Goal: Task Accomplishment & Management: Manage account settings

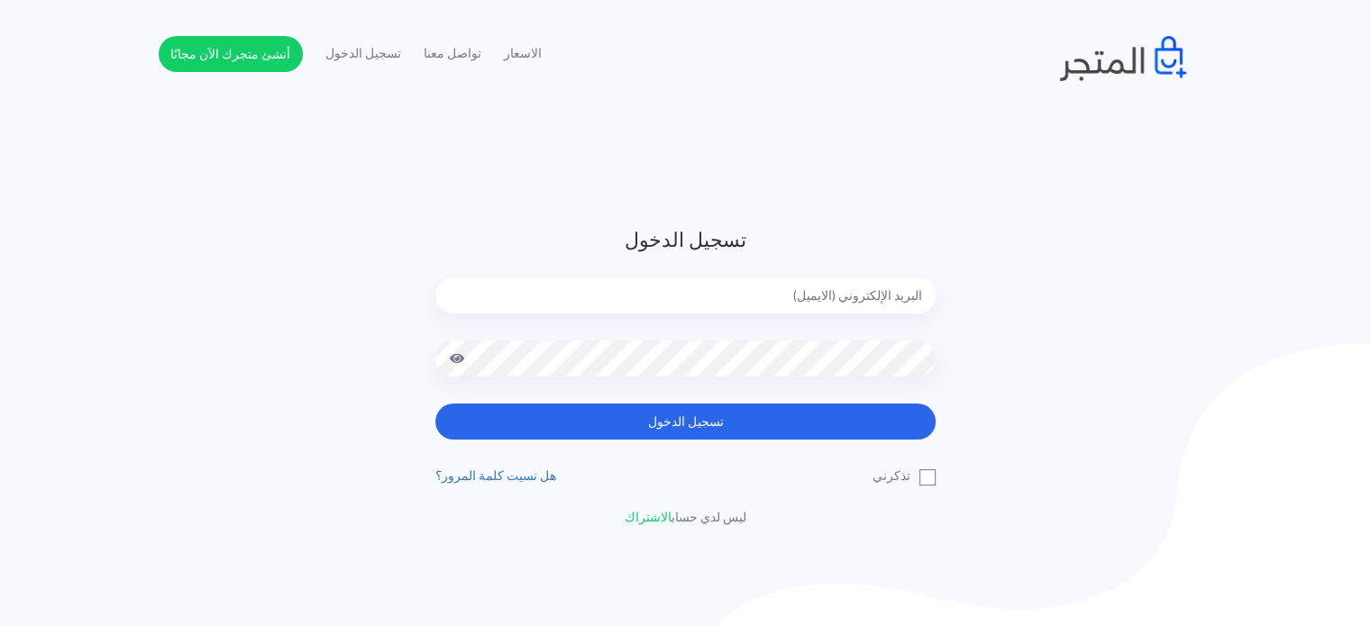
click at [697, 294] on input "email" at bounding box center [685, 296] width 500 height 36
click at [435, 404] on button "تسجيل الدخول" at bounding box center [685, 422] width 500 height 36
type input "[EMAIL_ADDRESS][DOMAIN_NAME]"
click at [435, 404] on button "تسجيل الدخول" at bounding box center [685, 422] width 500 height 36
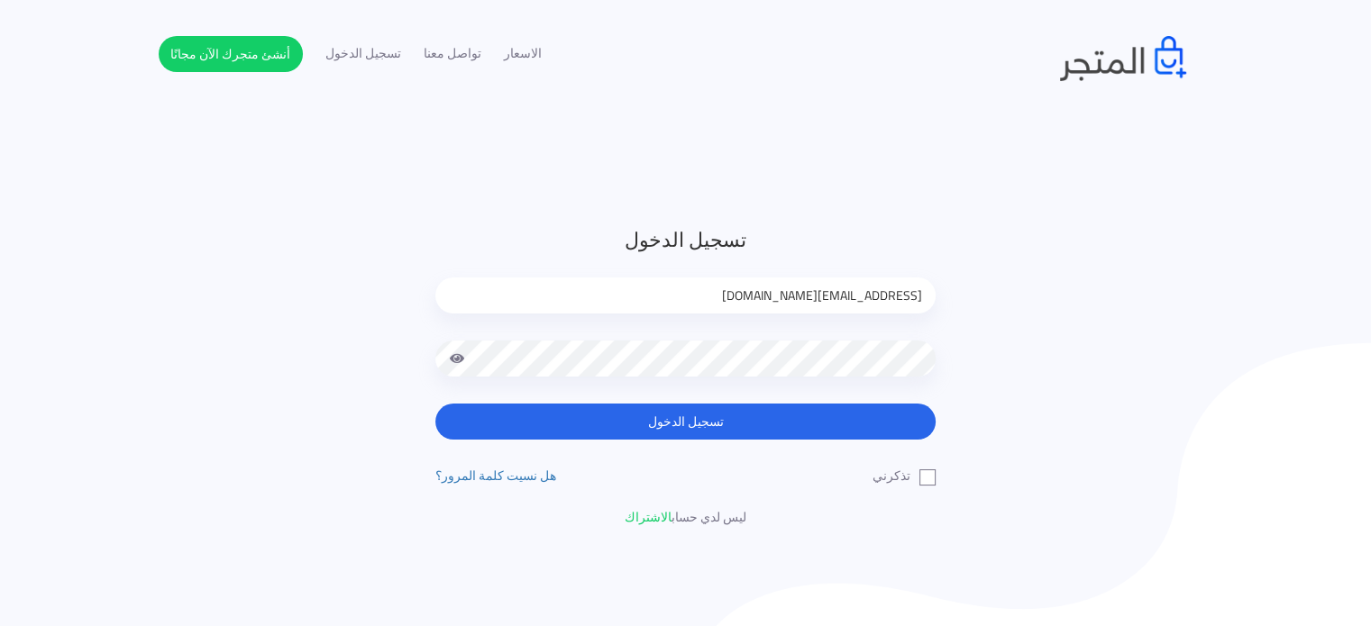
drag, startPoint x: 1008, startPoint y: 185, endPoint x: 732, endPoint y: 123, distance: 282.5
click at [1008, 185] on header "تسجيل الدخول [EMAIL_ADDRESS][DOMAIN_NAME] تسجيل الدخول تذكرني" at bounding box center [685, 376] width 1371 height 752
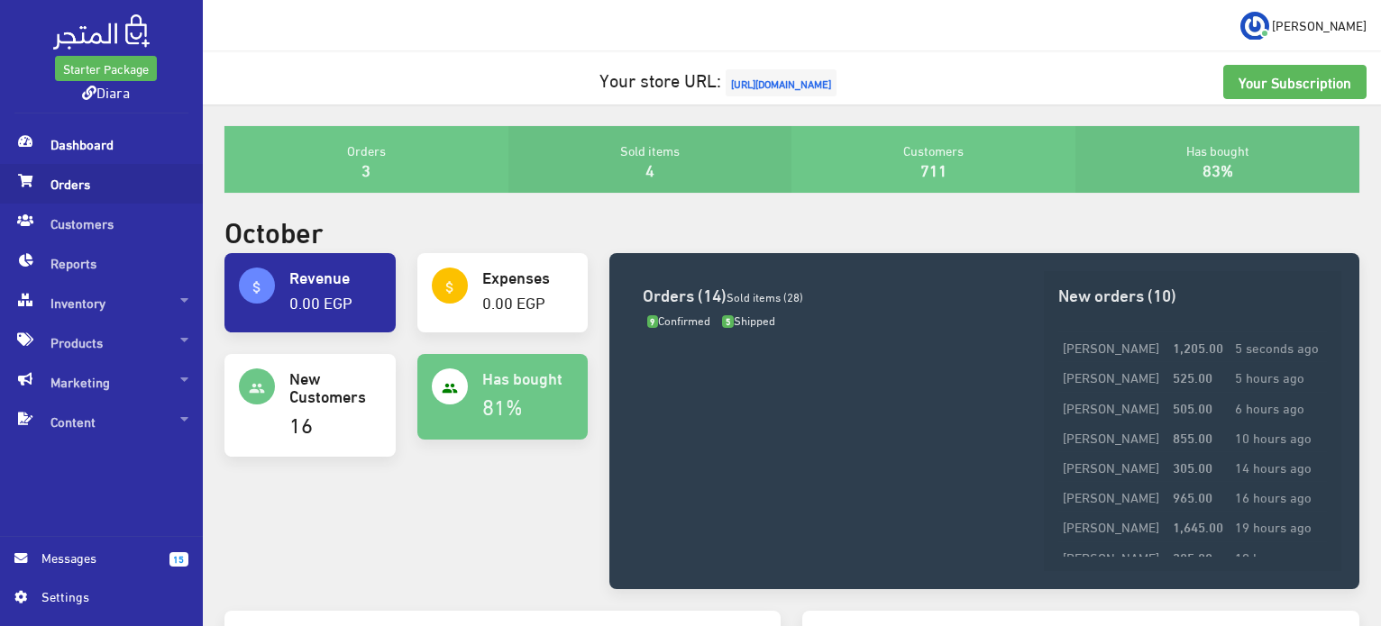
click at [36, 187] on span "Orders" at bounding box center [101, 184] width 174 height 40
click at [45, 185] on span "Orders" at bounding box center [101, 184] width 174 height 40
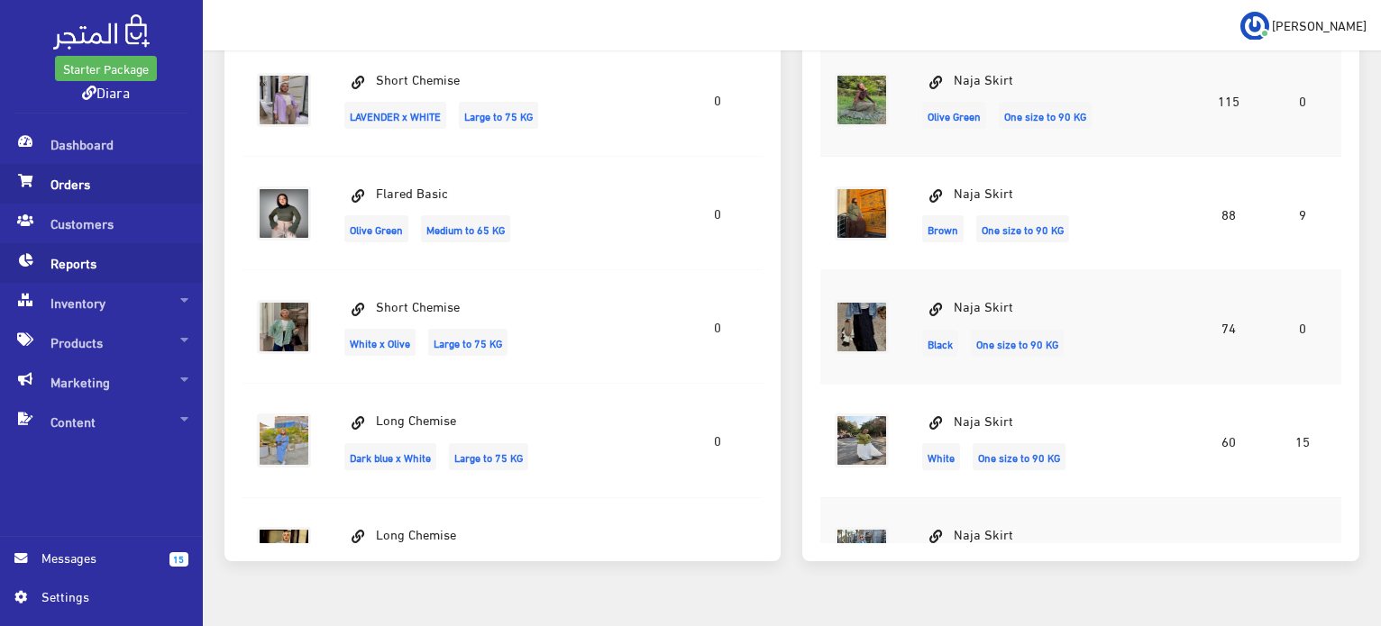
scroll to position [707, 0]
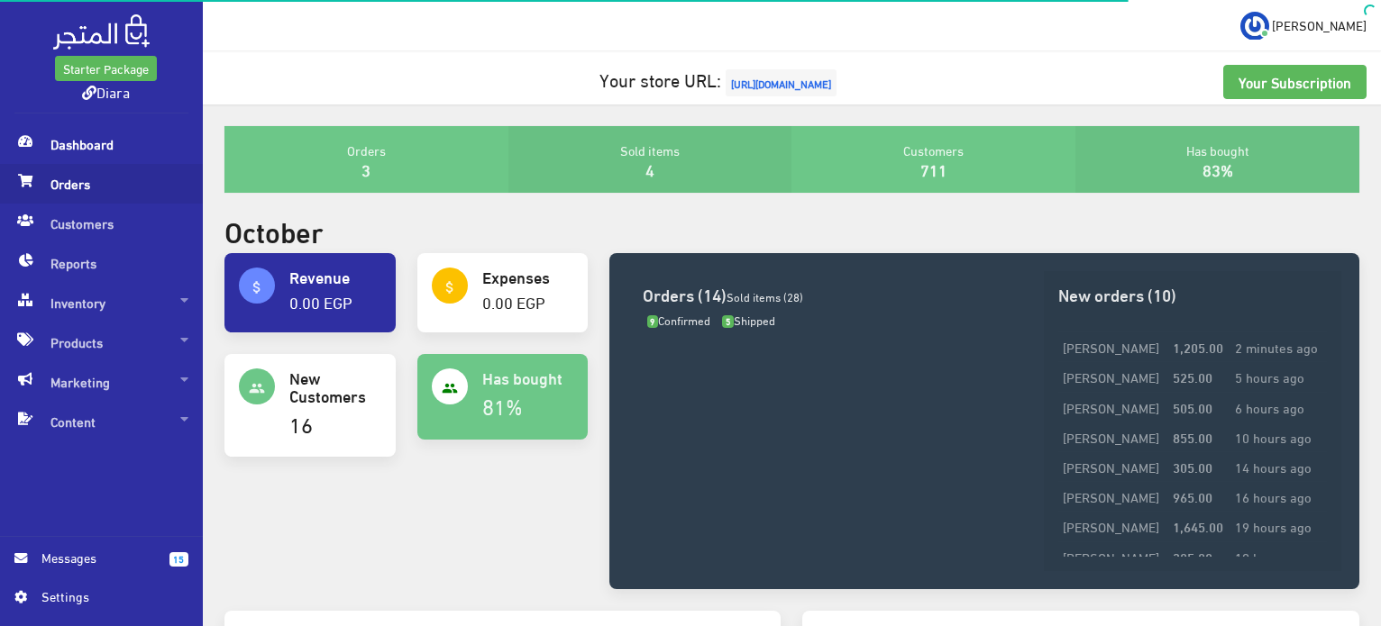
click at [108, 188] on span "Orders" at bounding box center [101, 184] width 174 height 40
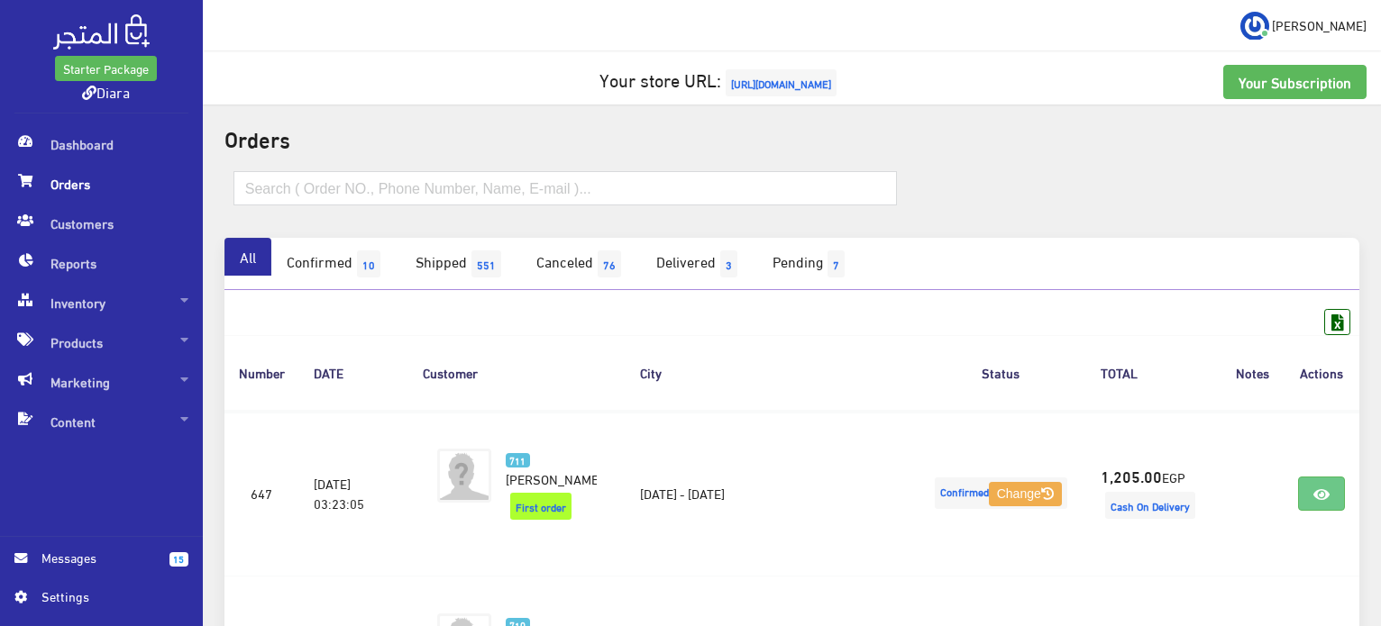
click at [95, 181] on span "Orders" at bounding box center [101, 184] width 174 height 40
click at [325, 264] on link "Confirmed 10" at bounding box center [335, 264] width 129 height 52
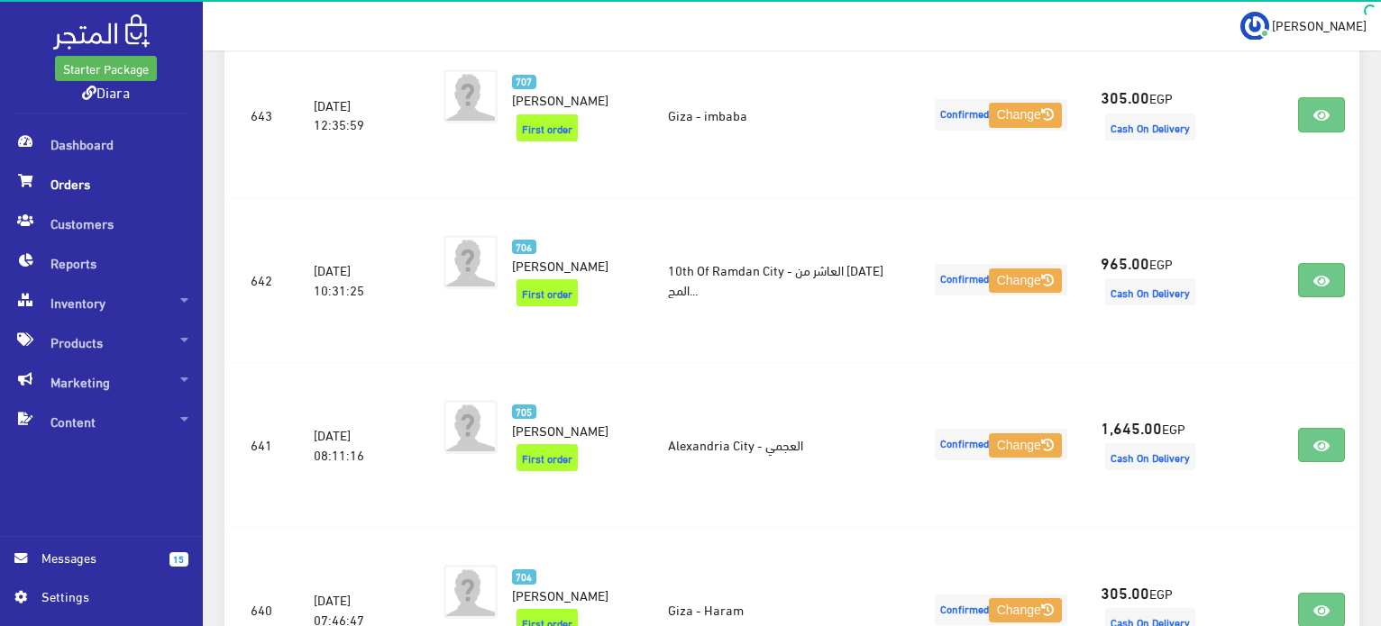
scroll to position [631, 0]
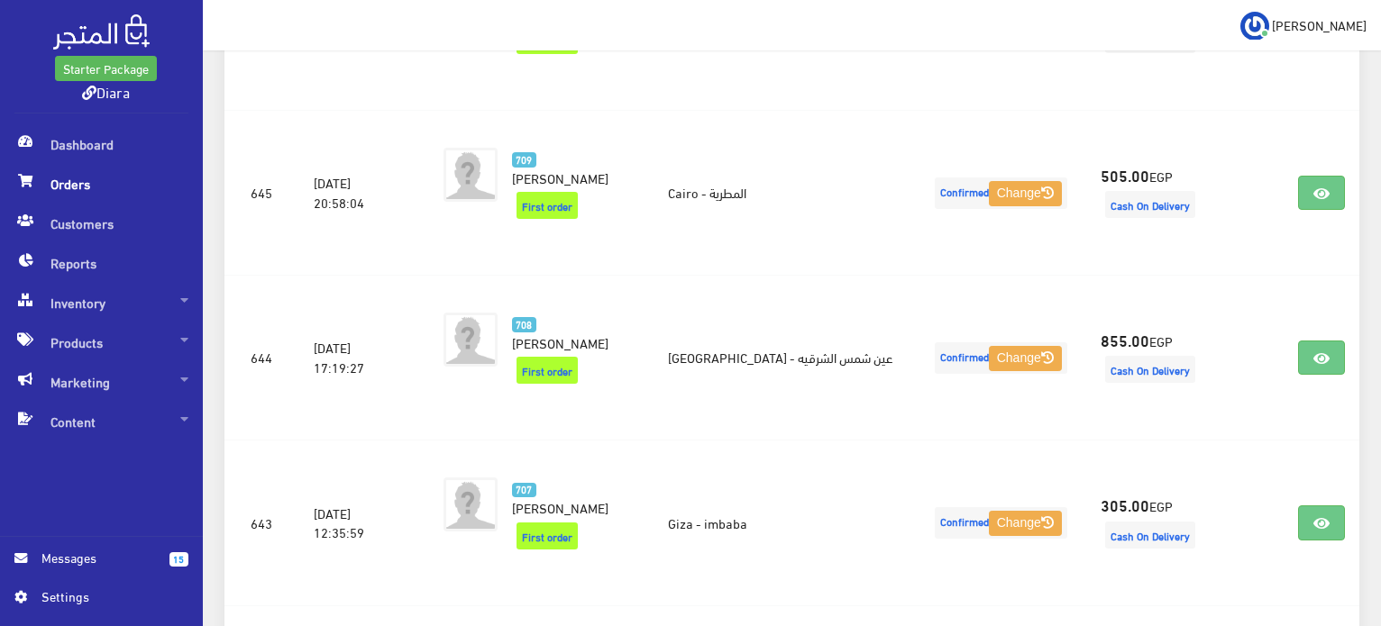
drag, startPoint x: 1372, startPoint y: 214, endPoint x: 1383, endPoint y: 190, distance: 26.2
click at [1372, 212] on div "Orders All 10 551 76 3 7" at bounding box center [792, 486] width 1178 height 2024
drag, startPoint x: 1383, startPoint y: 266, endPoint x: 1363, endPoint y: 0, distance: 266.7
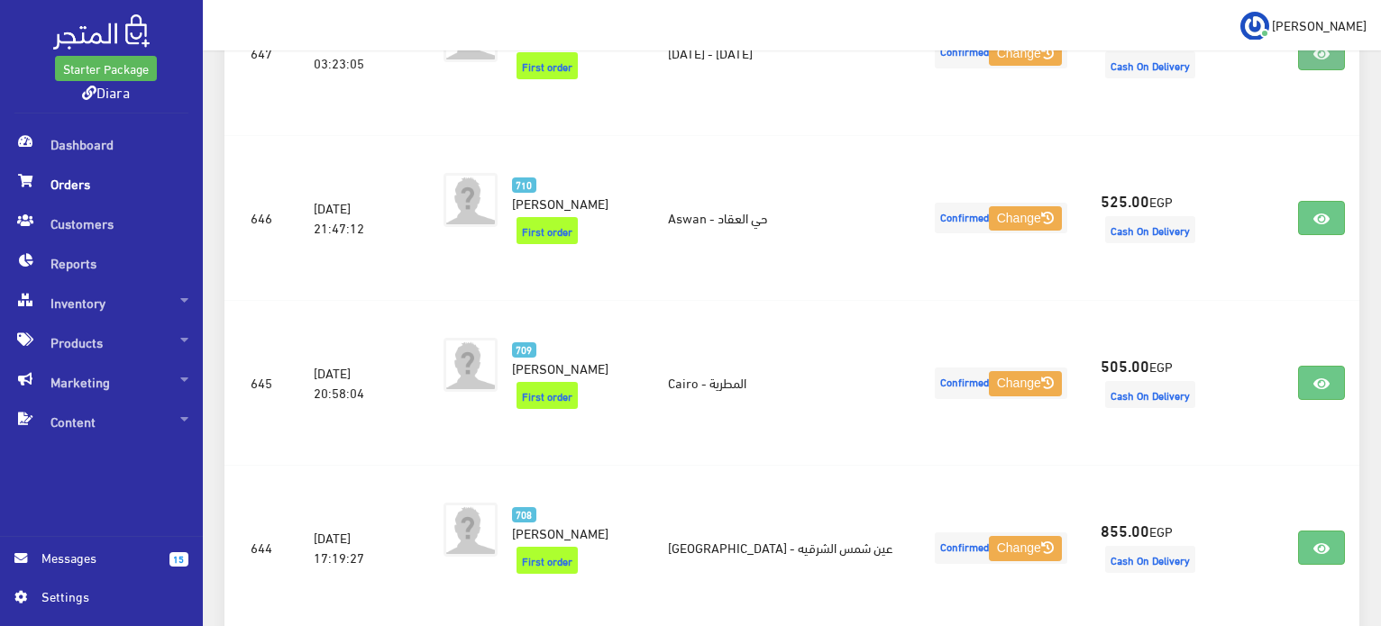
scroll to position [492, 0]
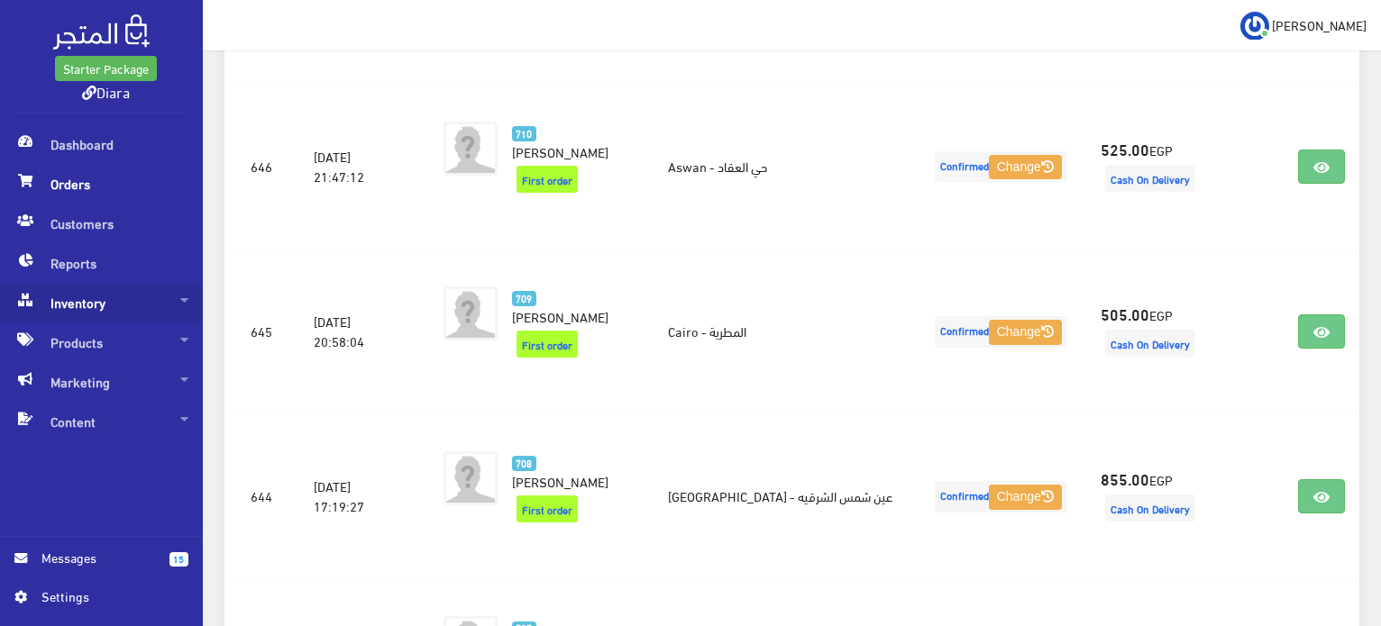
click at [114, 302] on span "Inventory" at bounding box center [101, 303] width 174 height 40
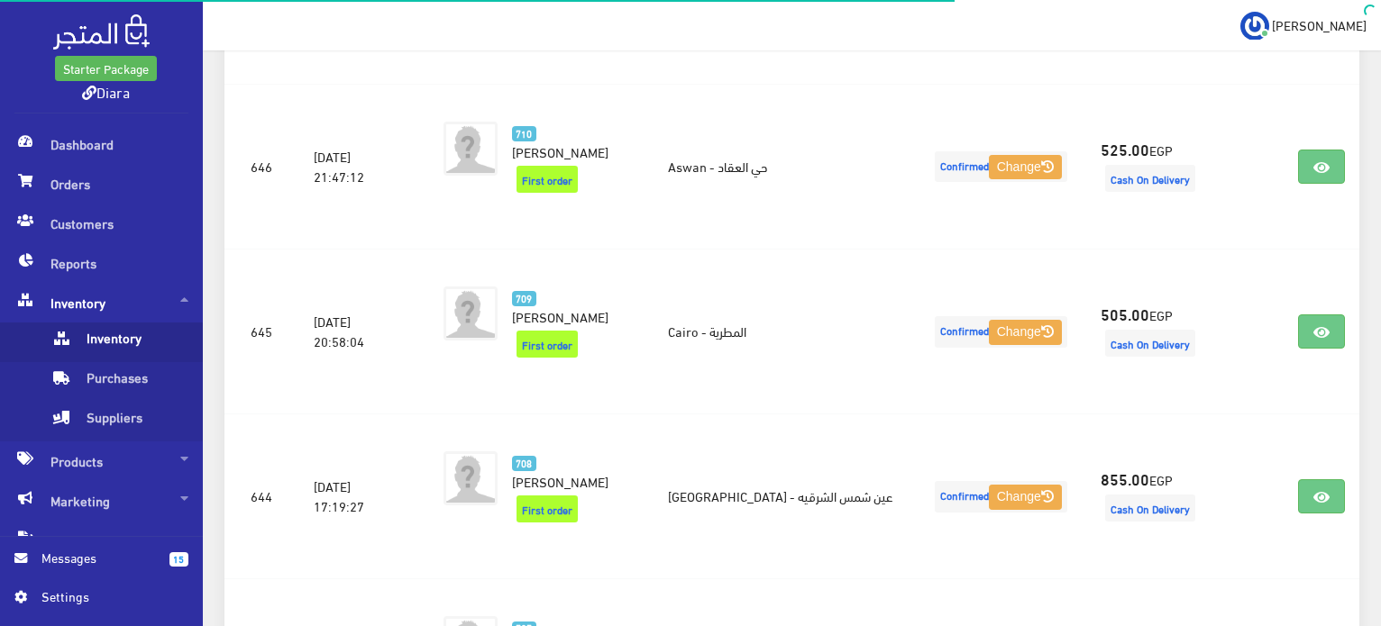
click at [137, 339] on span "Inventory" at bounding box center [118, 343] width 137 height 40
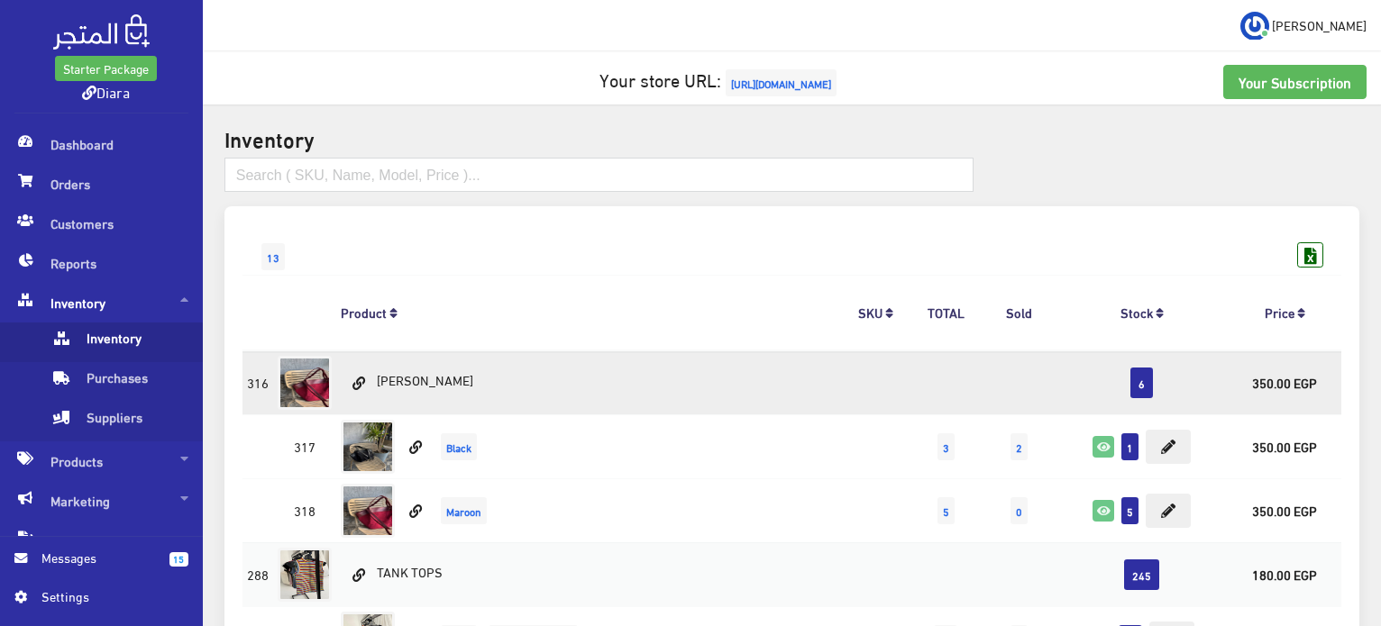
scroll to position [90, 0]
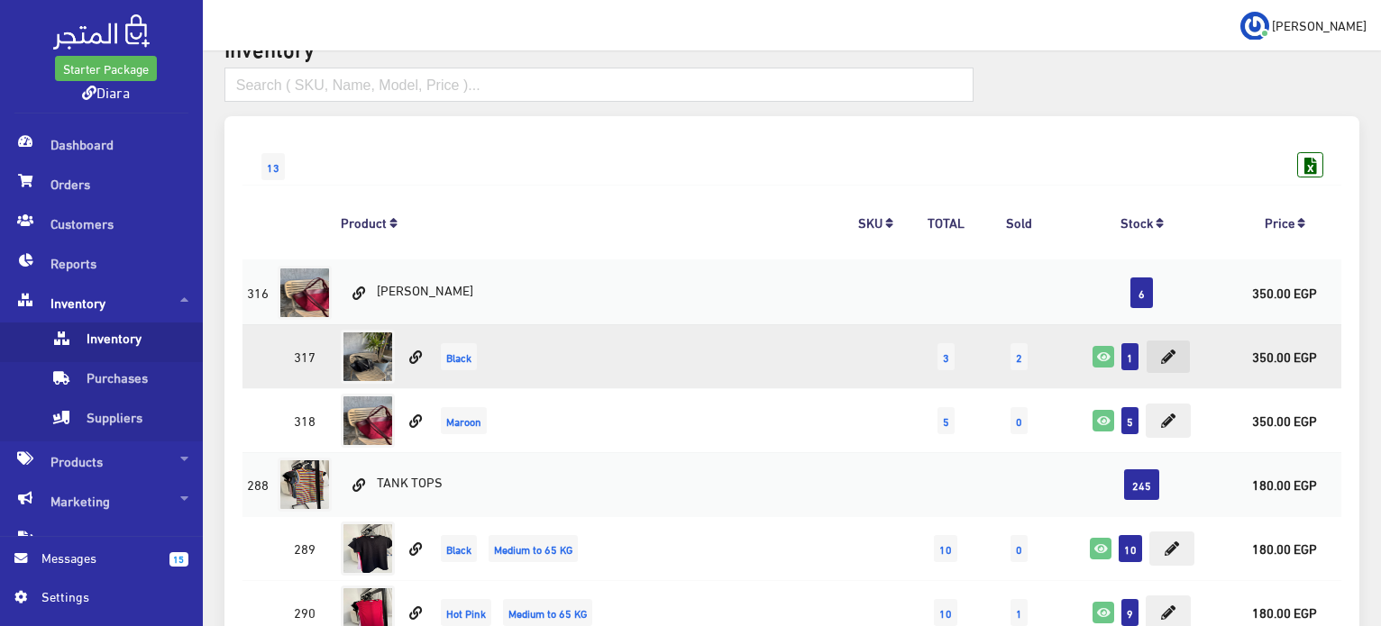
click at [1172, 352] on icon at bounding box center [1168, 357] width 14 height 14
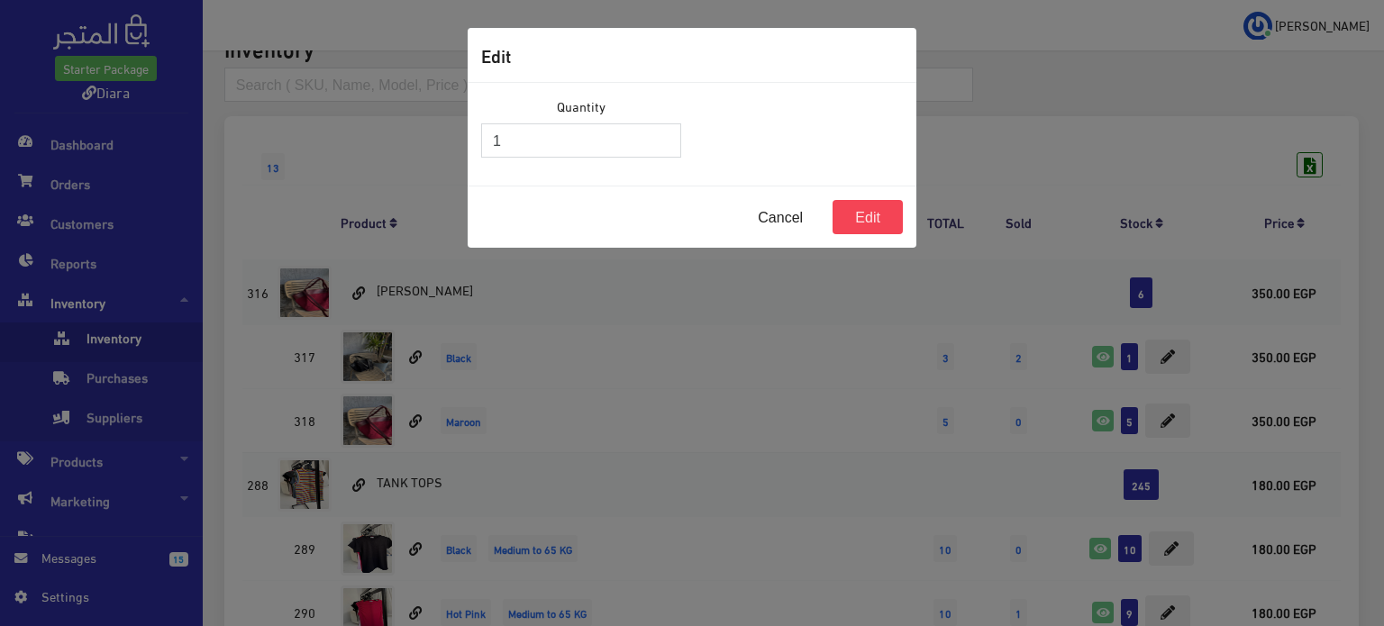
drag, startPoint x: 546, startPoint y: 137, endPoint x: 442, endPoint y: 157, distance: 105.5
click at [442, 157] on div "Edit Quantity 1 Cancel Edit" at bounding box center [692, 313] width 1384 height 626
type input "0"
click at [883, 212] on button "Edit" at bounding box center [868, 217] width 70 height 34
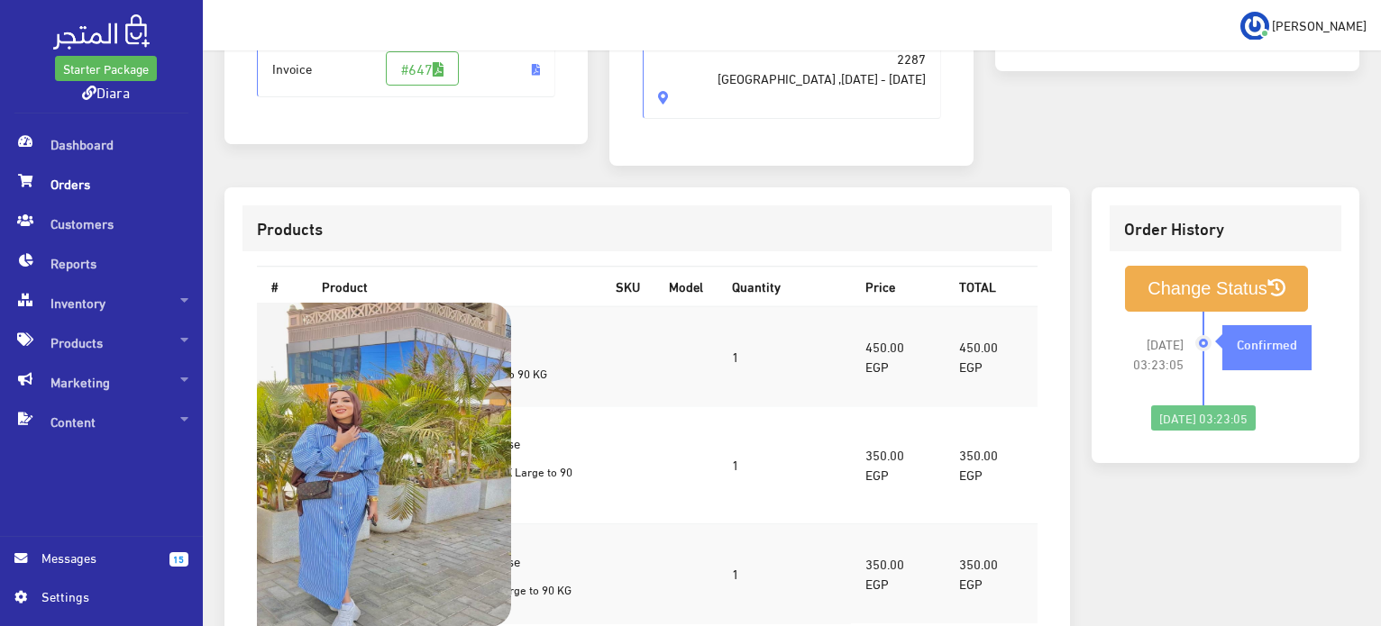
scroll to position [750, 0]
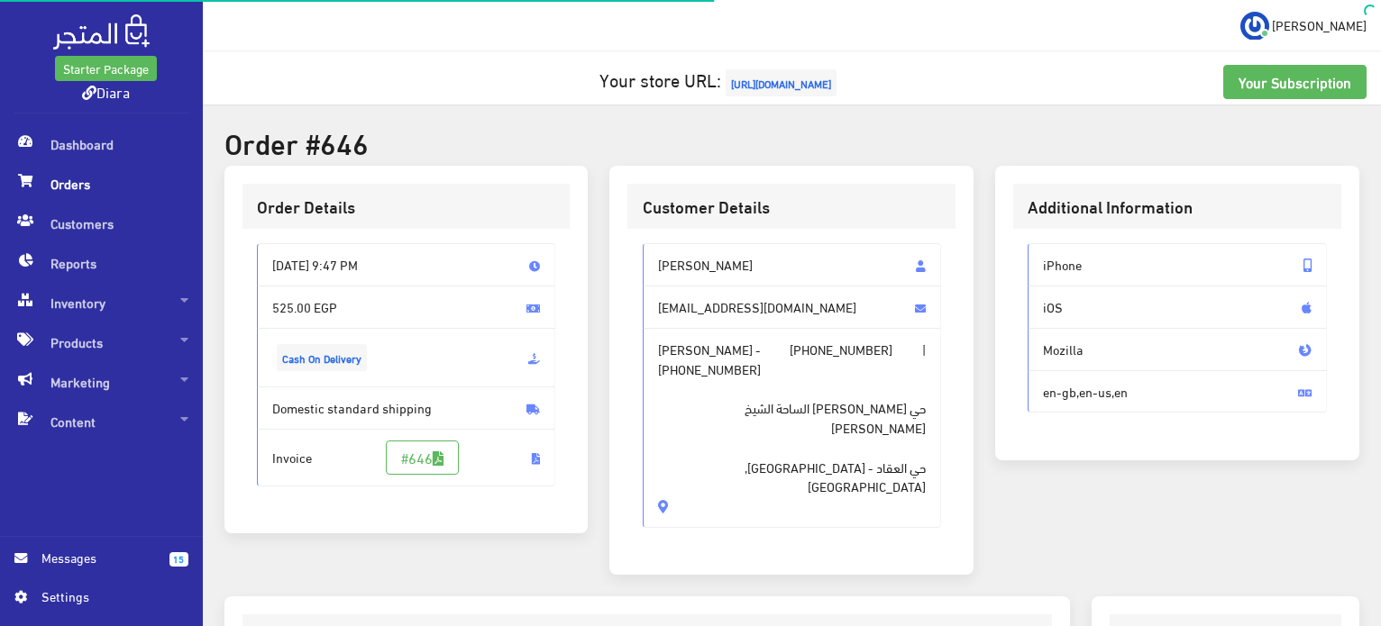
scroll to position [510, 0]
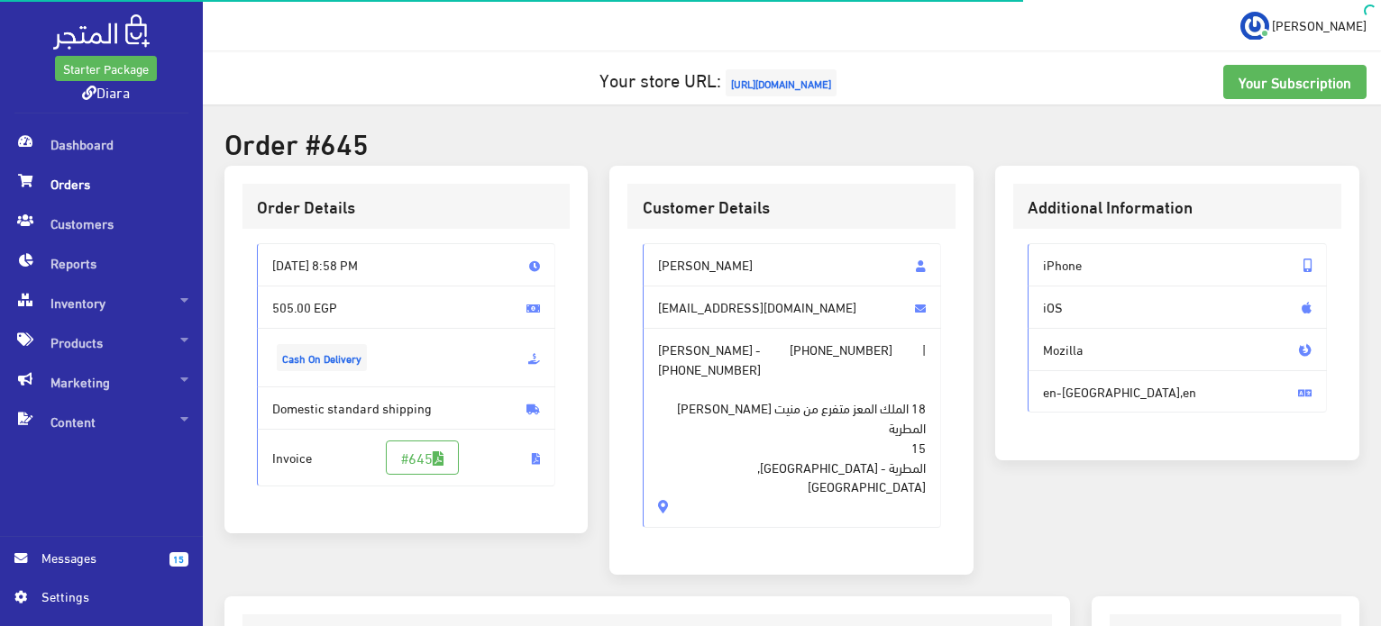
scroll to position [270, 0]
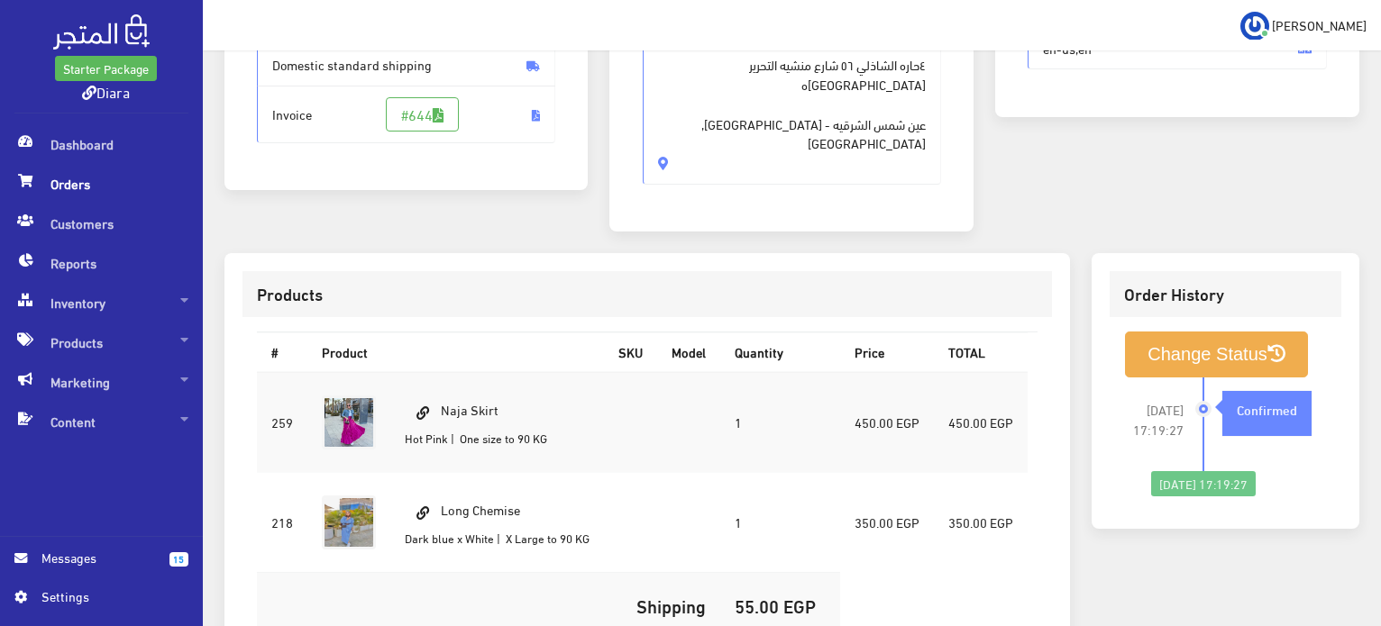
scroll to position [342, 0]
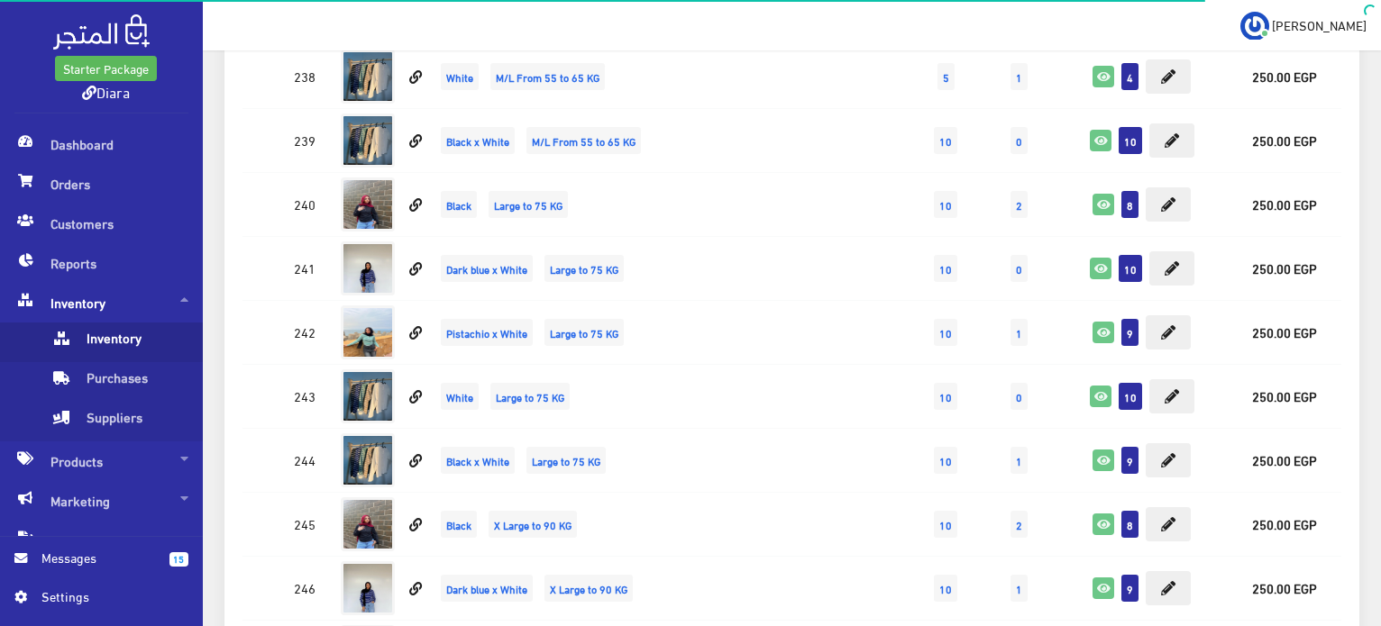
scroll to position [4596, 0]
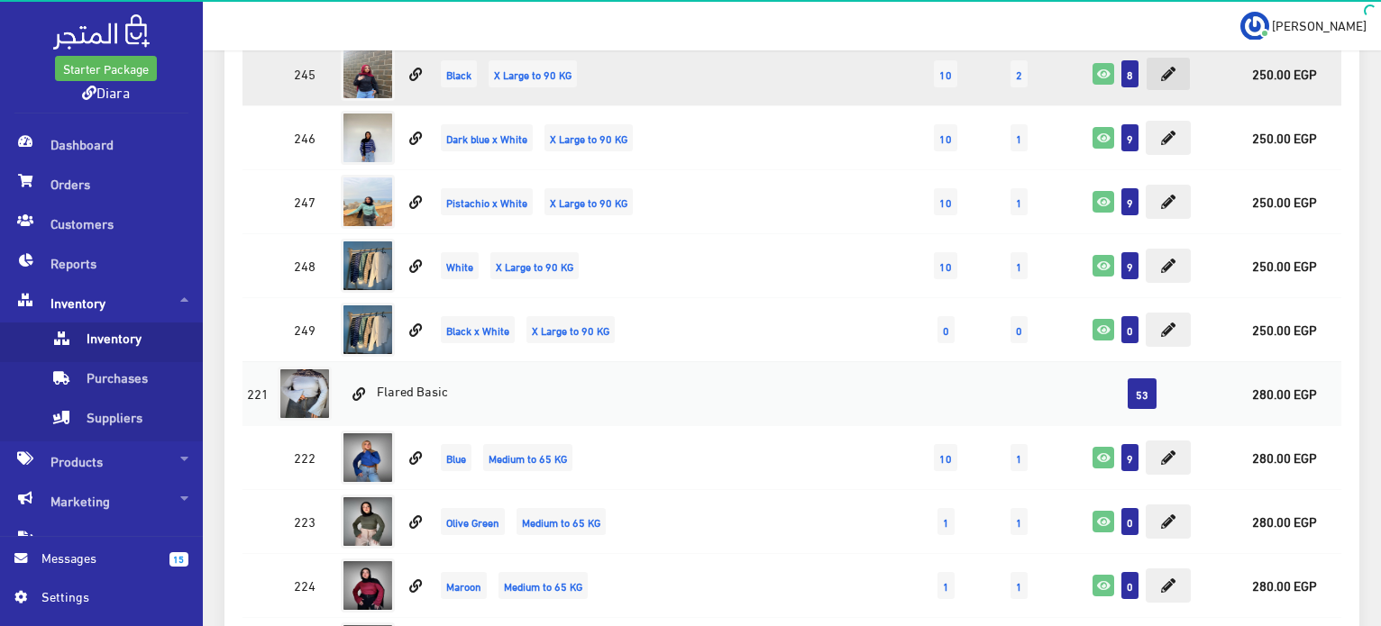
click at [1166, 67] on icon at bounding box center [1168, 74] width 14 height 14
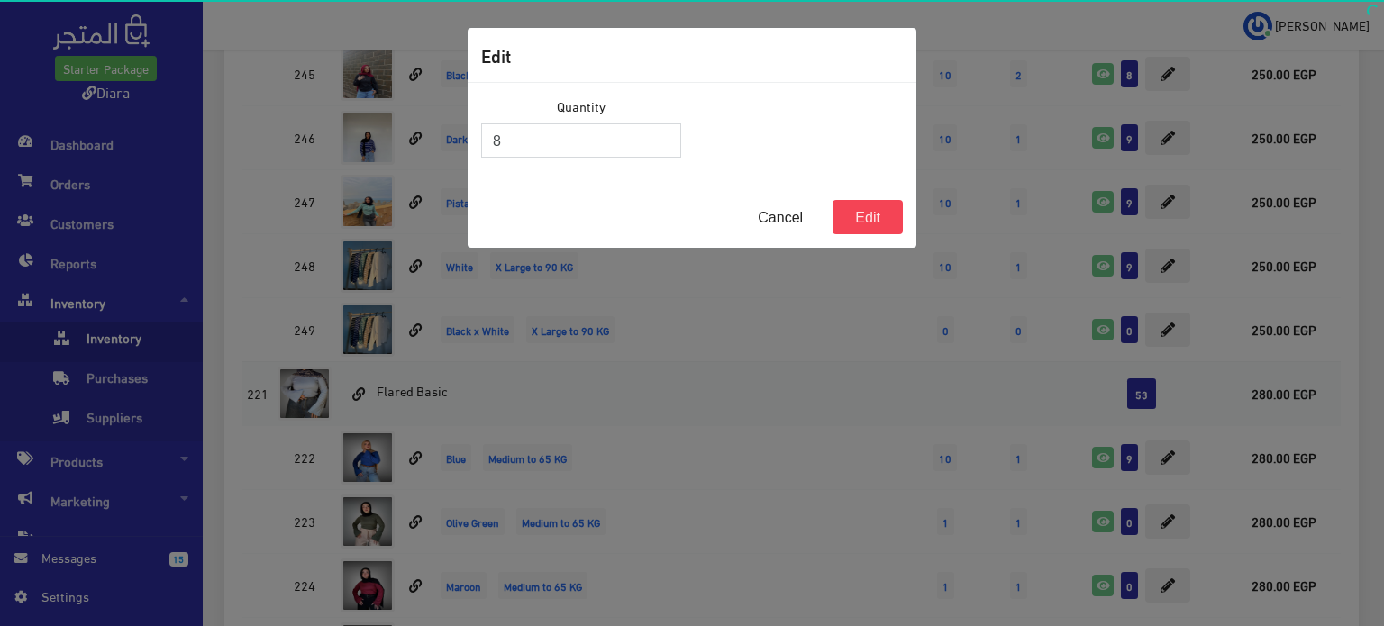
drag, startPoint x: 555, startPoint y: 146, endPoint x: 338, endPoint y: 129, distance: 217.9
click at [338, 127] on div "Edit Quantity 8 Cancel Edit" at bounding box center [692, 313] width 1384 height 626
type input "0"
click at [890, 203] on button "Edit" at bounding box center [868, 217] width 70 height 34
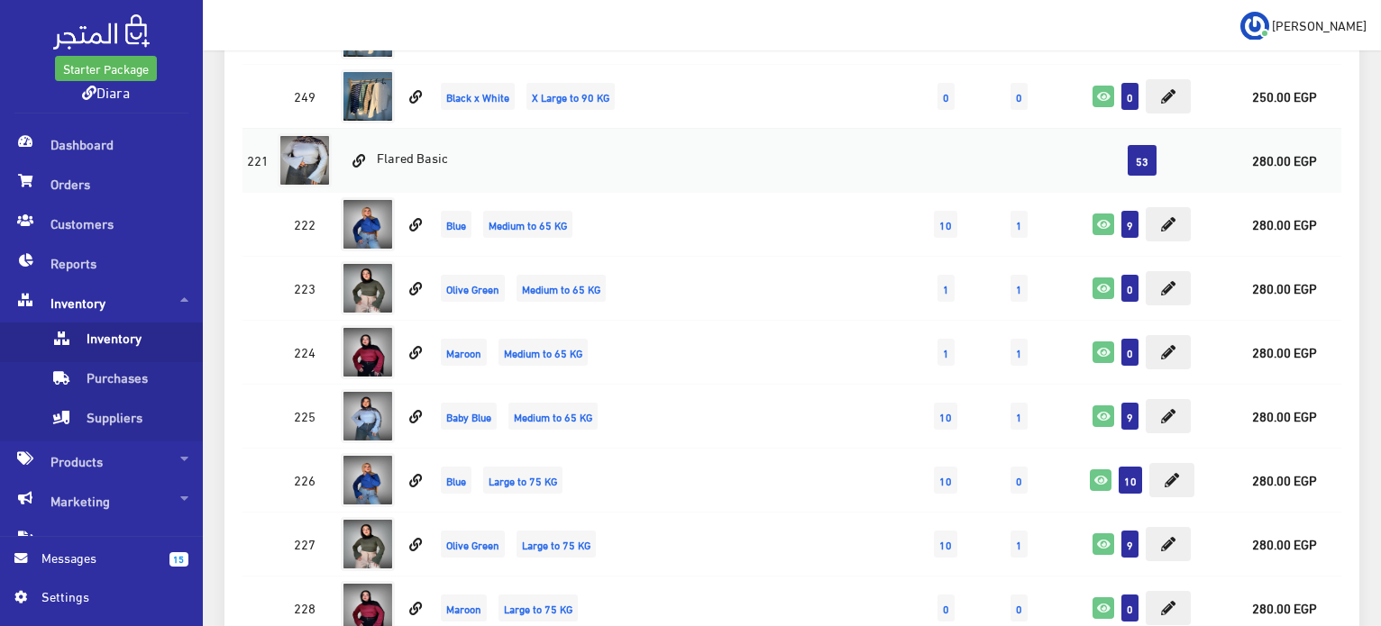
scroll to position [4841, 0]
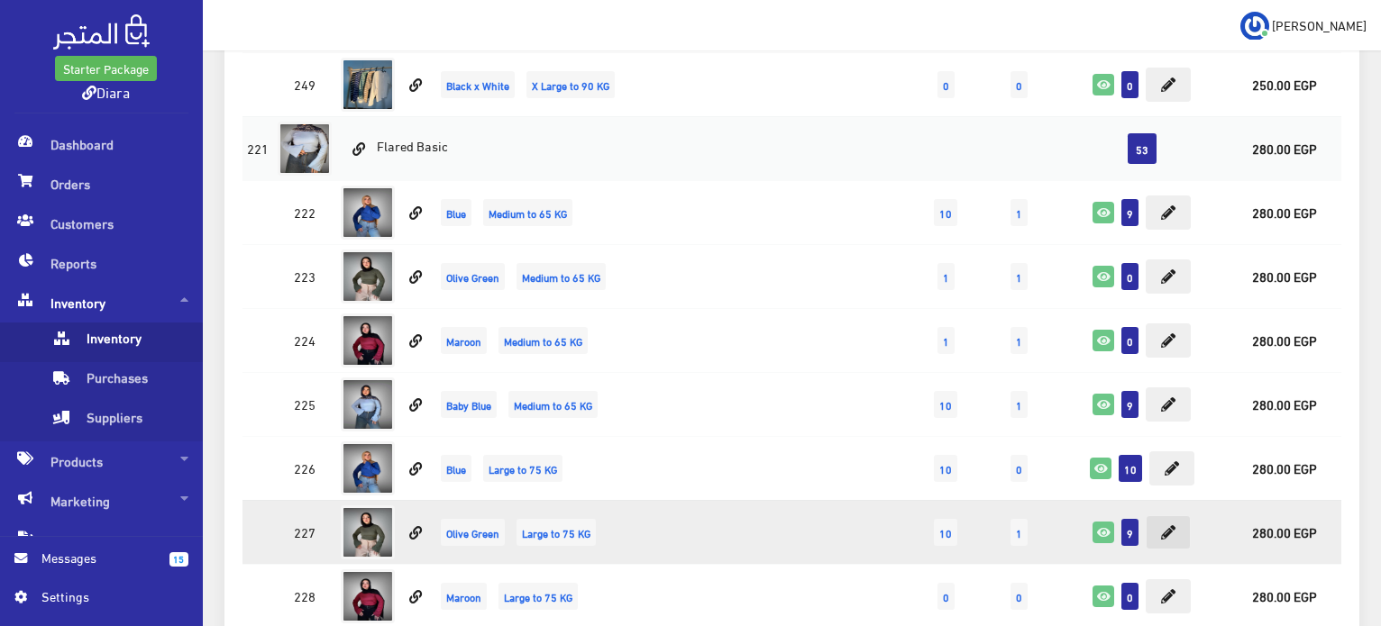
click at [1172, 525] on icon at bounding box center [1168, 532] width 14 height 14
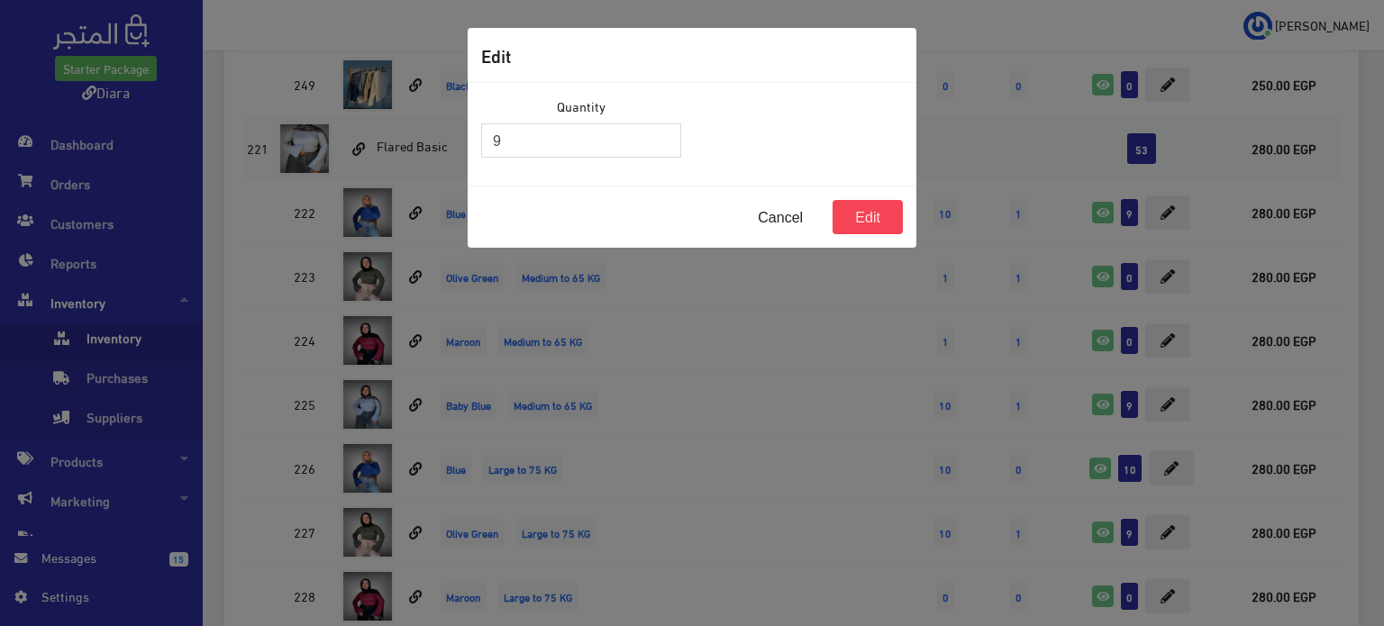
drag, startPoint x: 523, startPoint y: 137, endPoint x: 479, endPoint y: 127, distance: 44.4
click at [481, 127] on input "9" at bounding box center [581, 140] width 200 height 34
type input "0"
click at [875, 221] on button "Edit" at bounding box center [868, 217] width 70 height 34
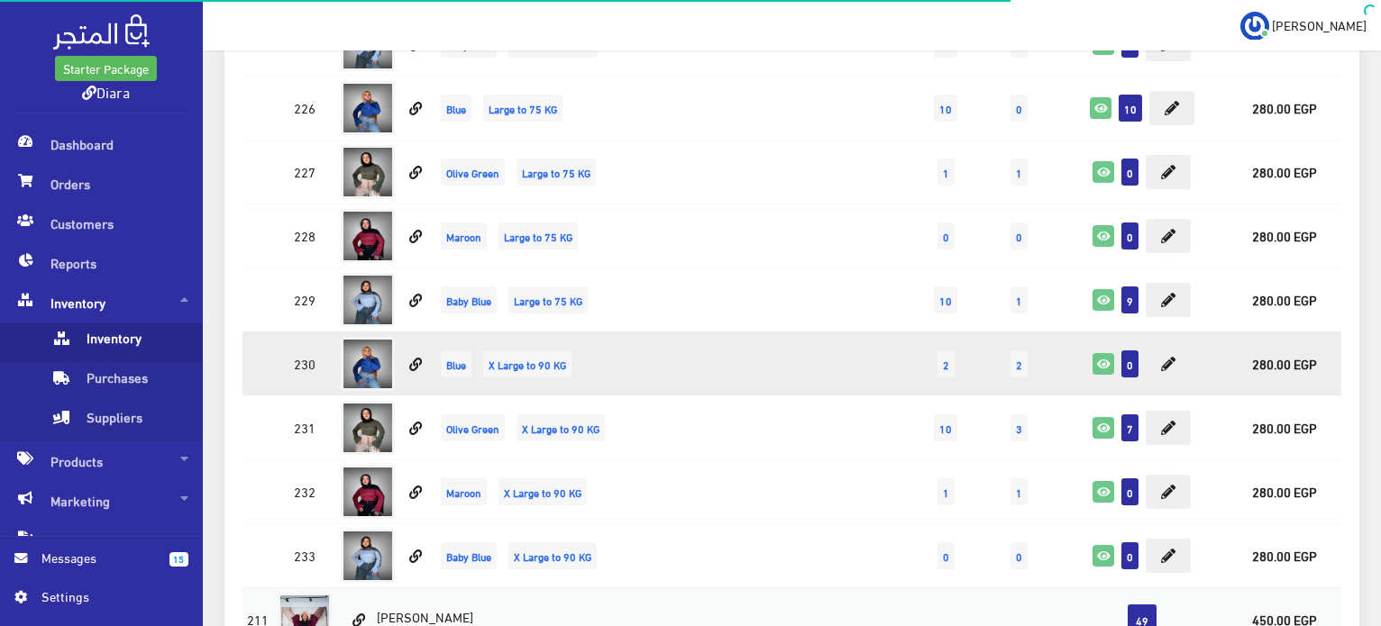
scroll to position [5202, 0]
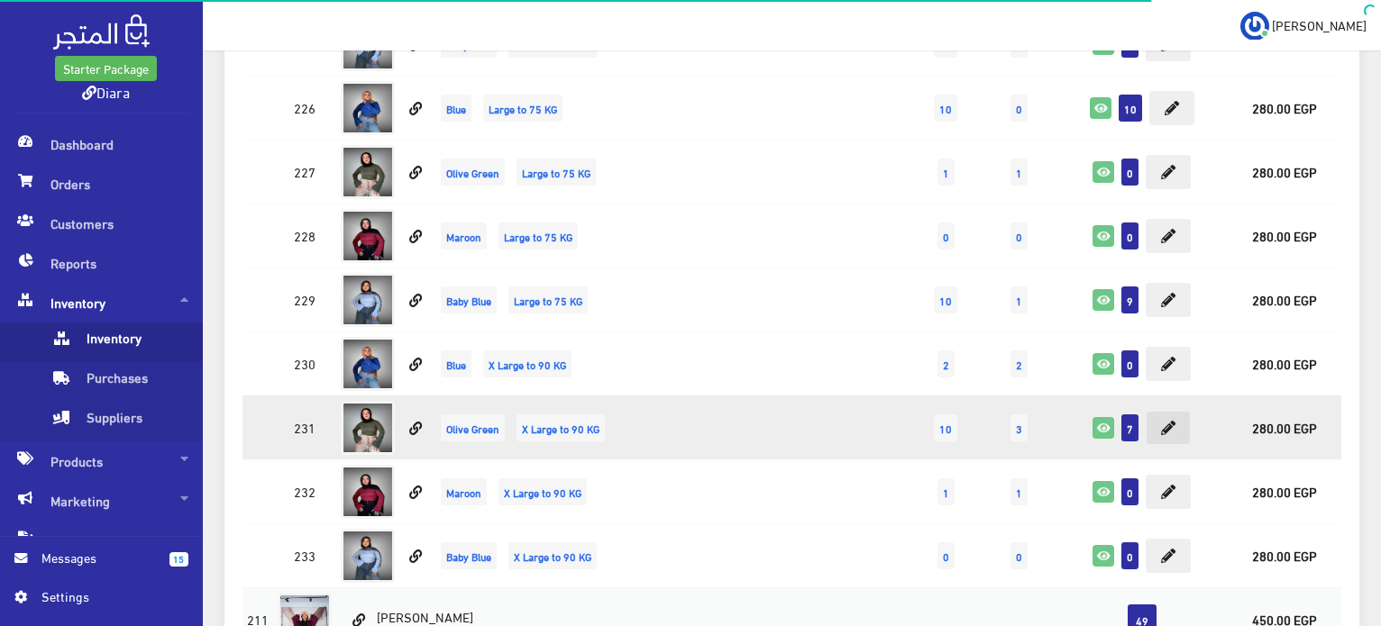
click at [1172, 421] on icon at bounding box center [1168, 428] width 14 height 14
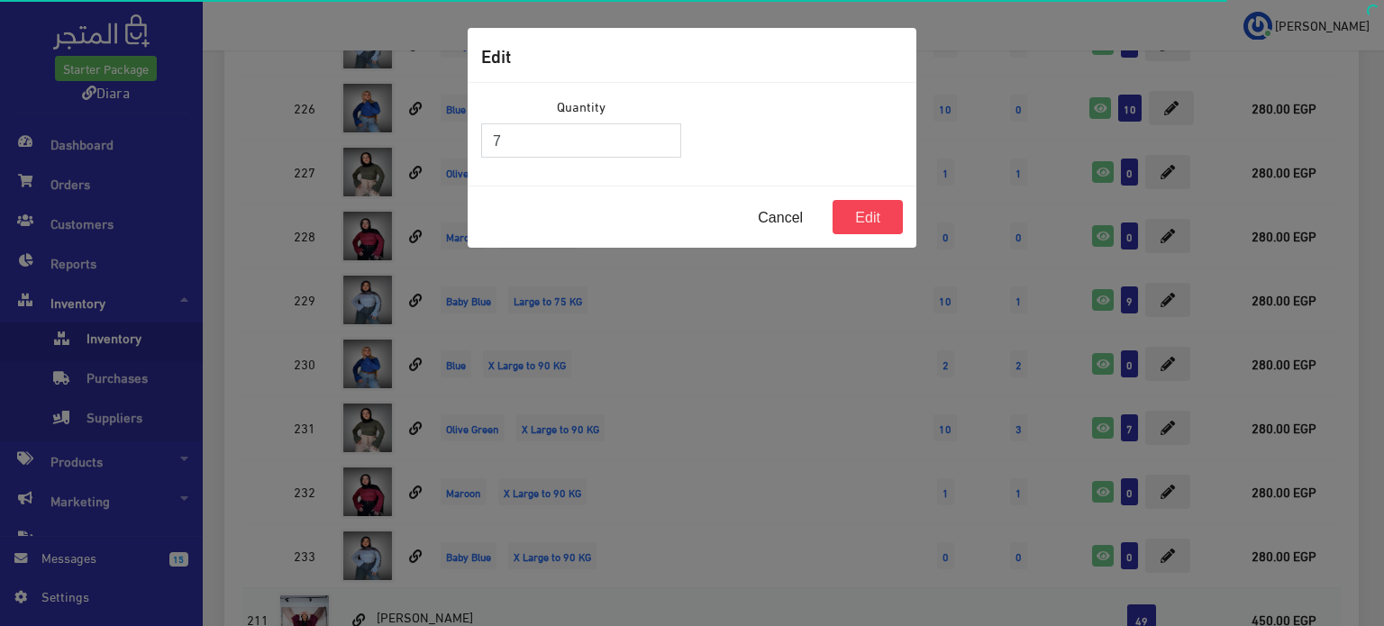
drag, startPoint x: 520, startPoint y: 142, endPoint x: 417, endPoint y: 119, distance: 105.4
click at [417, 119] on div "Edit Quantity 7 Cancel Edit" at bounding box center [692, 313] width 1384 height 626
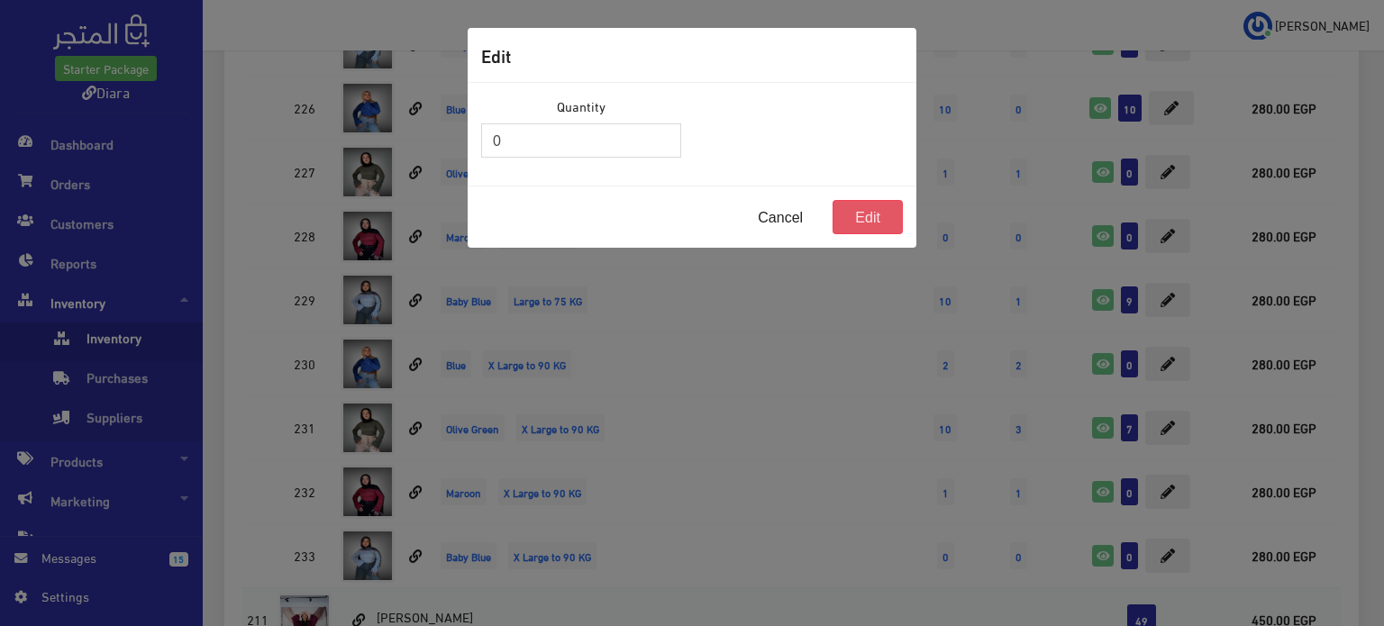
type input "0"
click at [879, 208] on button "Edit" at bounding box center [868, 217] width 70 height 34
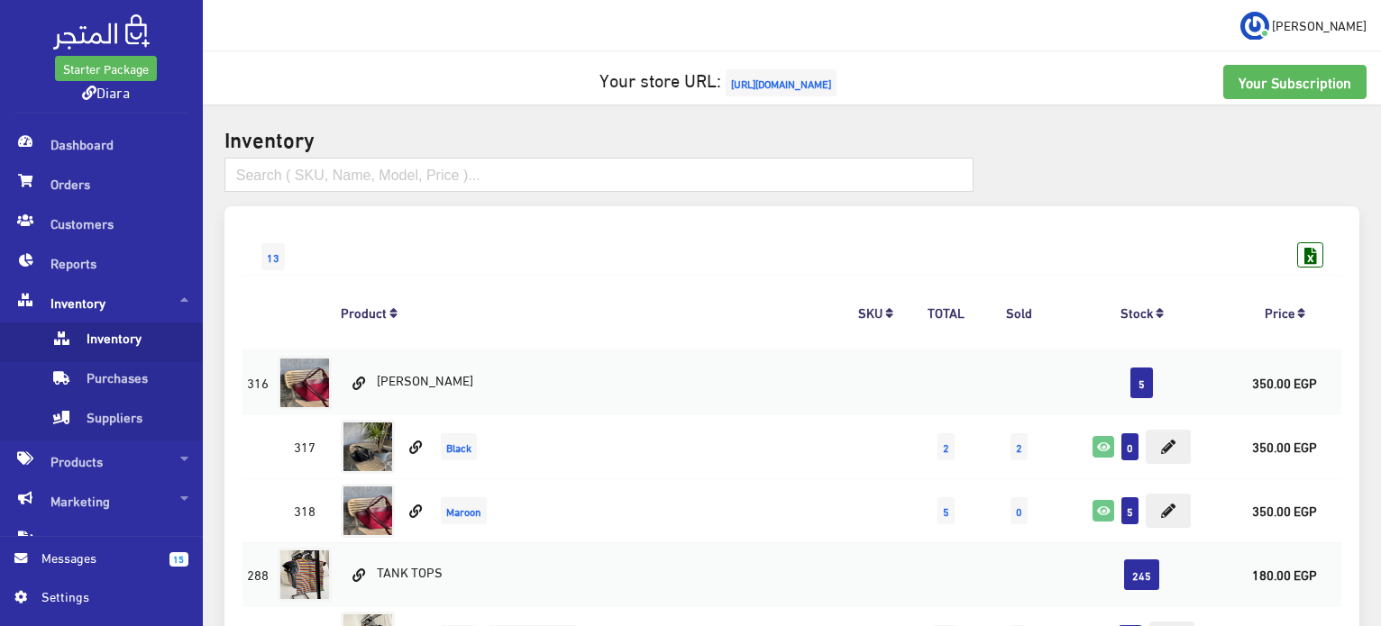
click at [765, 80] on span "[URL][DOMAIN_NAME]" at bounding box center [780, 82] width 111 height 27
